Goal: Task Accomplishment & Management: Use online tool/utility

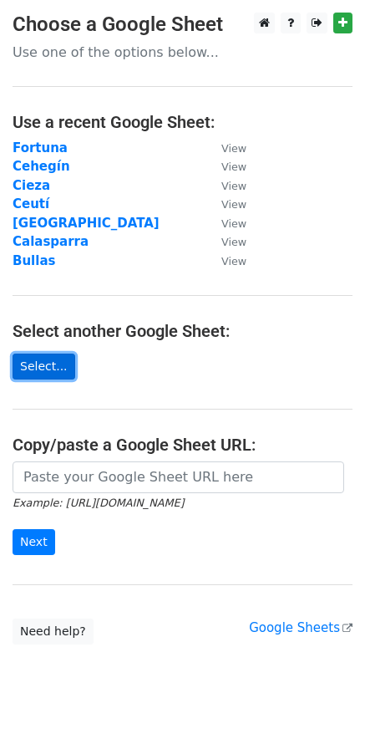
click at [41, 360] on link "Select..." at bounding box center [44, 367] width 63 height 26
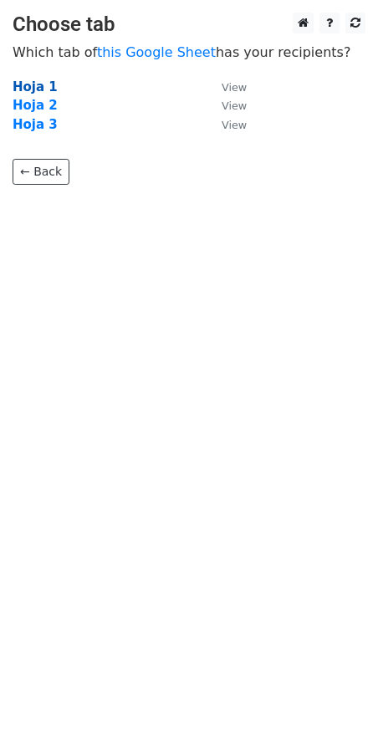
click at [27, 89] on strong "Hoja 1" at bounding box center [35, 86] width 45 height 15
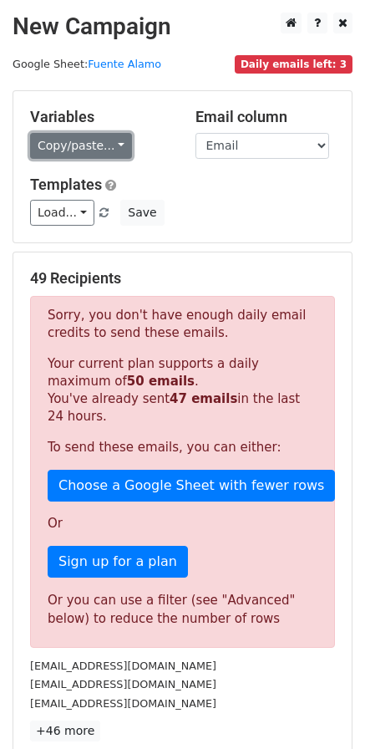
click at [104, 140] on link "Copy/paste..." at bounding box center [81, 146] width 102 height 26
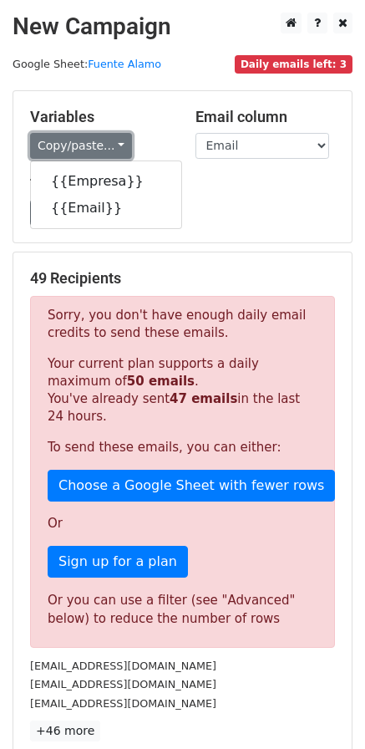
click at [104, 140] on link "Copy/paste..." at bounding box center [81, 146] width 102 height 26
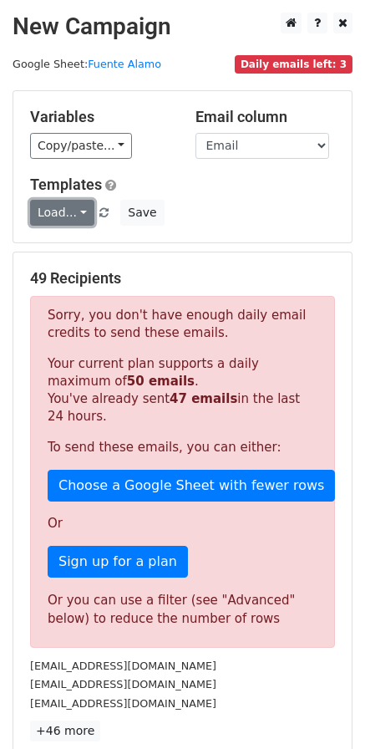
click at [53, 213] on link "Load..." at bounding box center [62, 213] width 64 height 26
click at [70, 247] on link "Mail servicios" at bounding box center [97, 250] width 132 height 27
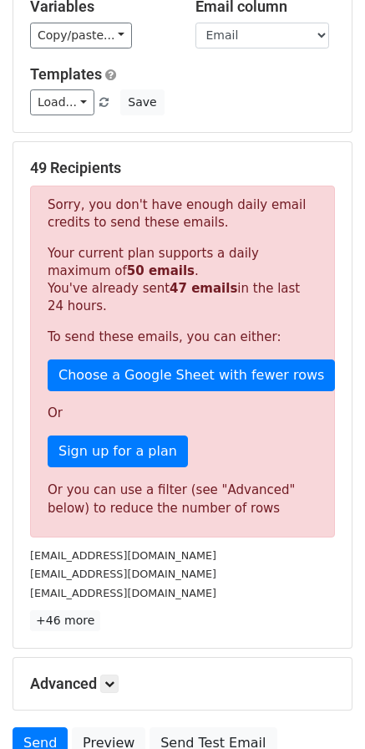
scroll to position [251, 0]
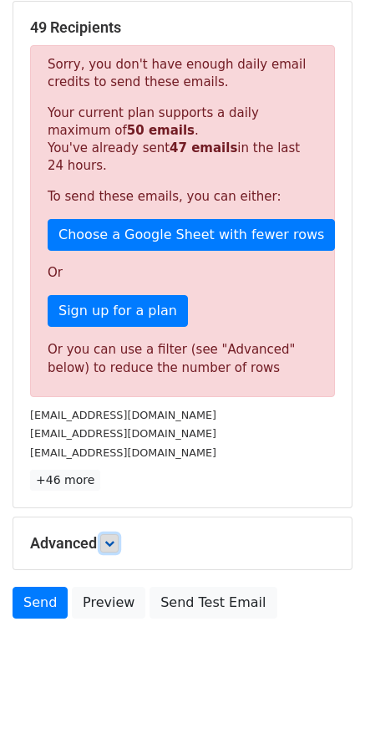
click at [115, 544] on icon at bounding box center [109, 543] width 10 height 10
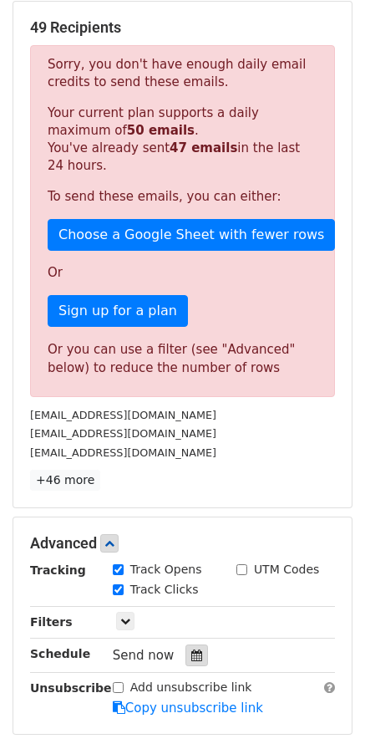
click at [191, 655] on icon at bounding box center [196, 655] width 11 height 12
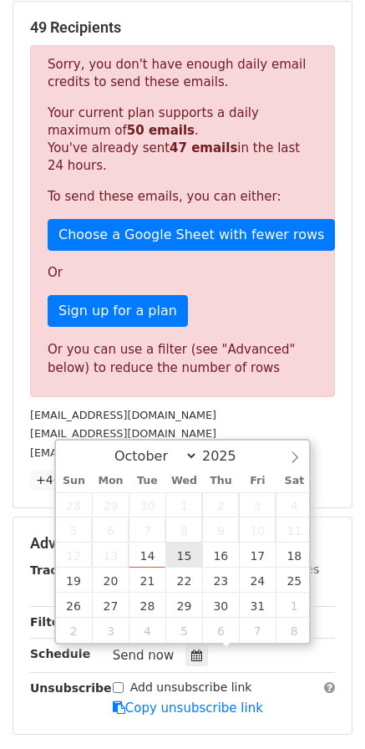
type input "2025-10-15 12:00"
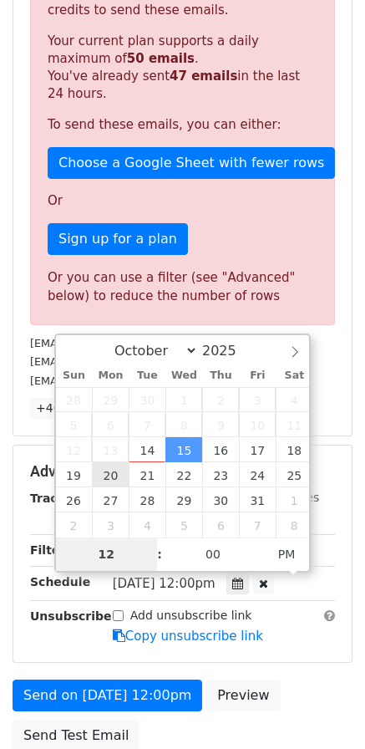
scroll to position [334, 0]
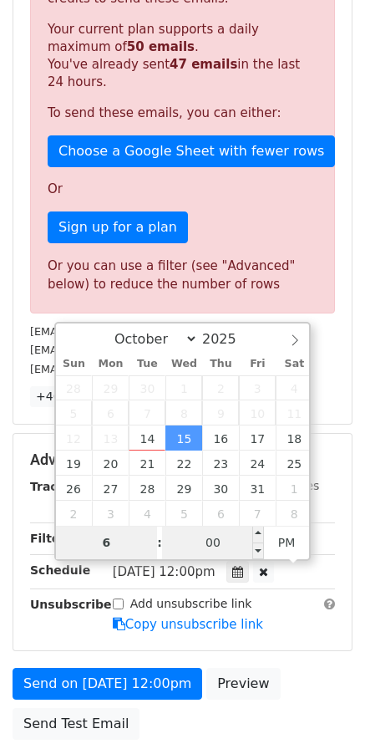
type input "6"
type input "2025-10-15 18:00"
type input "06"
click at [208, 542] on input "00" at bounding box center [213, 542] width 102 height 33
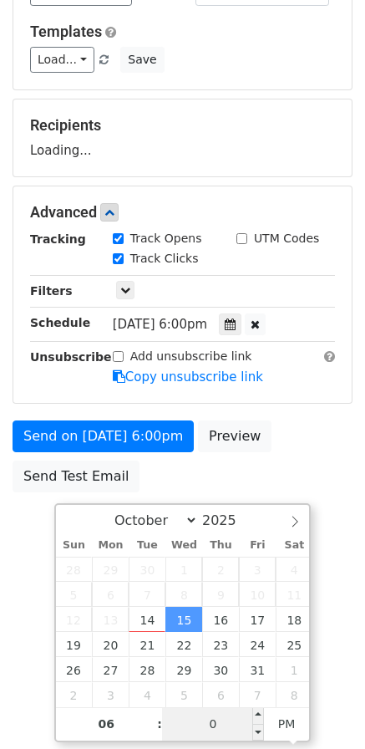
type input "05"
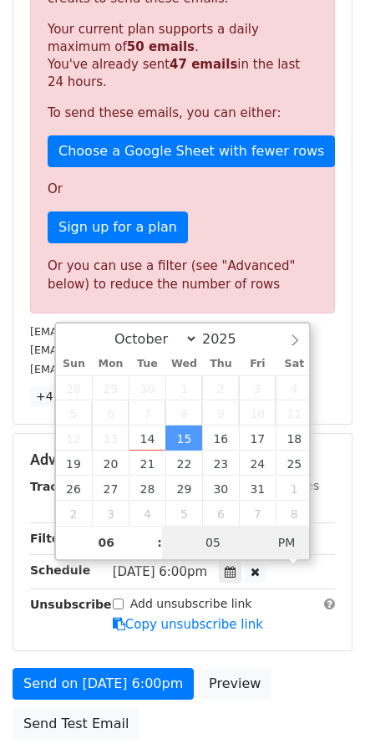
type input "2025-10-15 06:05"
click at [291, 545] on span "PM" at bounding box center [287, 542] width 46 height 33
type input "0"
type input "10"
type input "2025-10-15 06:10"
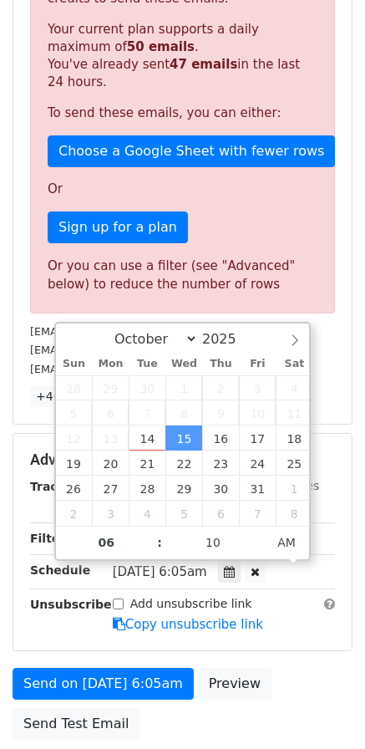
click at [359, 439] on main "New Campaign Daily emails left: 3 Google Sheet: Fuente Alamo Variables Copy/pas…" at bounding box center [182, 213] width 365 height 1070
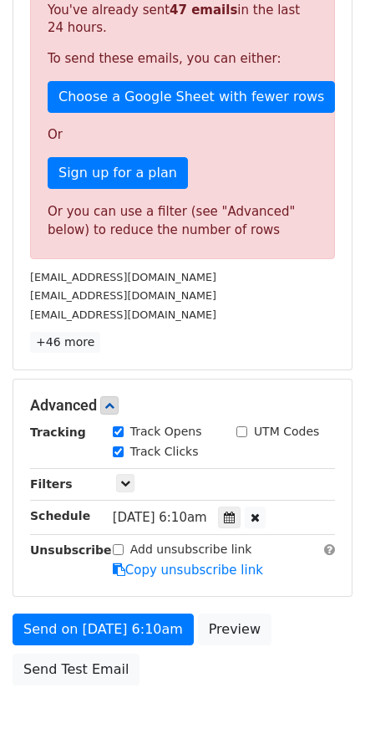
scroll to position [418, 0]
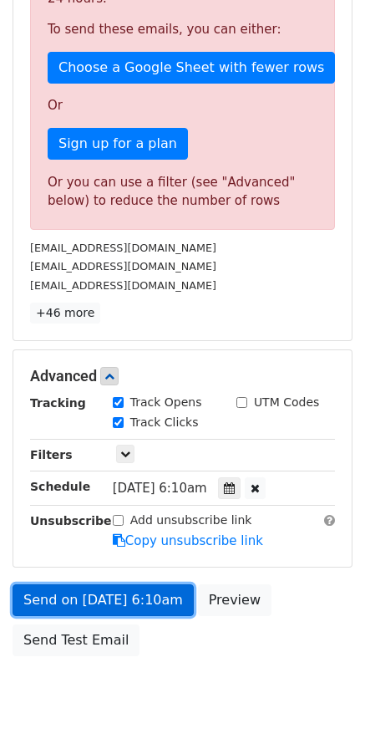
click at [151, 598] on link "Send on Oct 15 at 6:10am" at bounding box center [103, 600] width 181 height 32
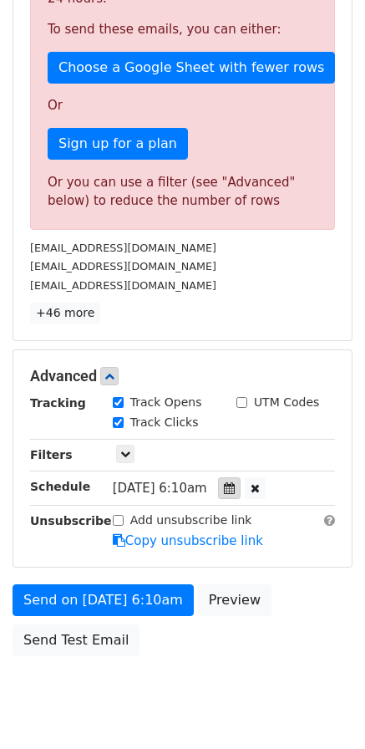
click at [241, 495] on div at bounding box center [229, 488] width 23 height 22
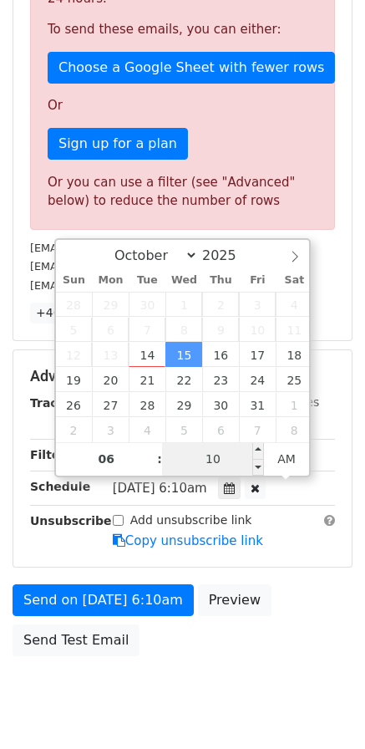
click at [236, 466] on input "10" at bounding box center [213, 458] width 102 height 33
type input "15"
type input "2025-10-15 06:15"
click at [290, 618] on div "Send on Oct 15 at 6:10am Preview Send Test Email" at bounding box center [182, 624] width 365 height 80
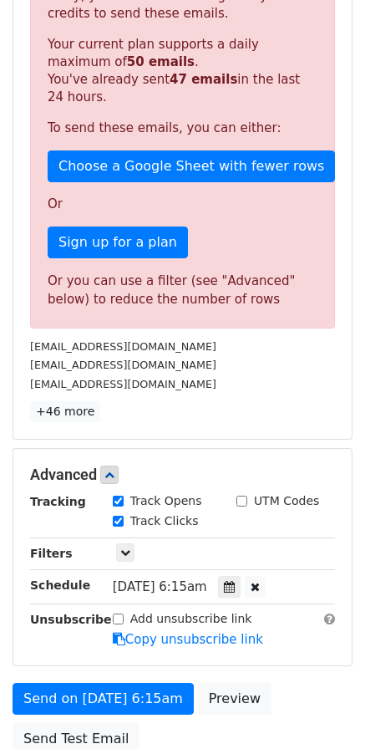
scroll to position [334, 0]
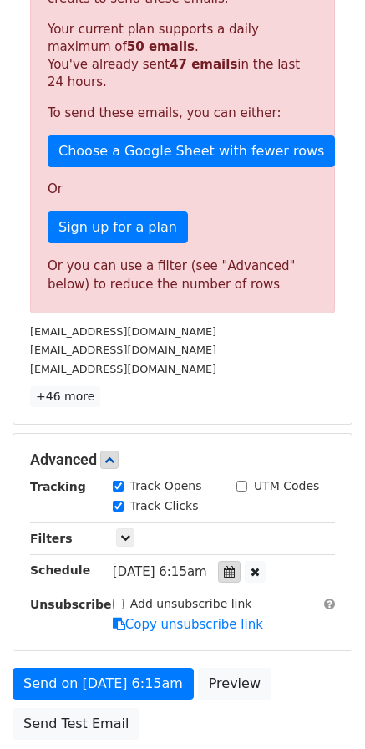
click at [235, 577] on icon at bounding box center [229, 572] width 11 height 12
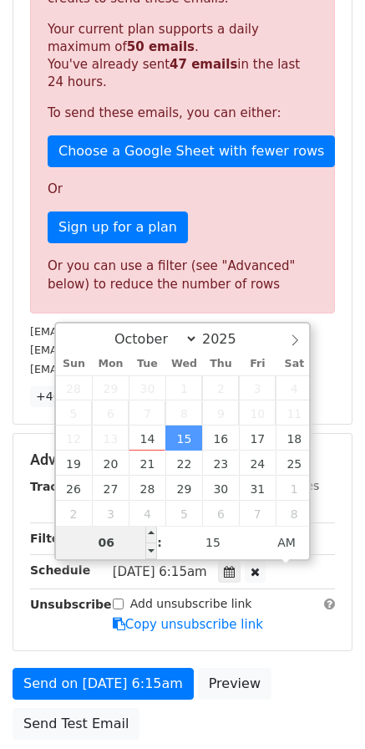
click at [125, 544] on input "06" at bounding box center [107, 542] width 102 height 33
type input "7"
type input "2025-10-15 07:15"
click at [262, 660] on form "Variables Copy/paste... {{Empresa}} {{Email}} Email column Empresa Email Templa…" at bounding box center [183, 252] width 340 height 992
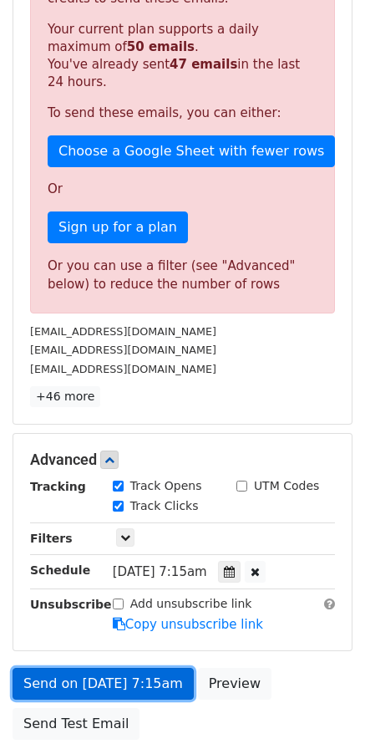
click at [139, 681] on link "Send on Oct 15 at 7:15am" at bounding box center [103, 684] width 181 height 32
